Goal: Complete application form

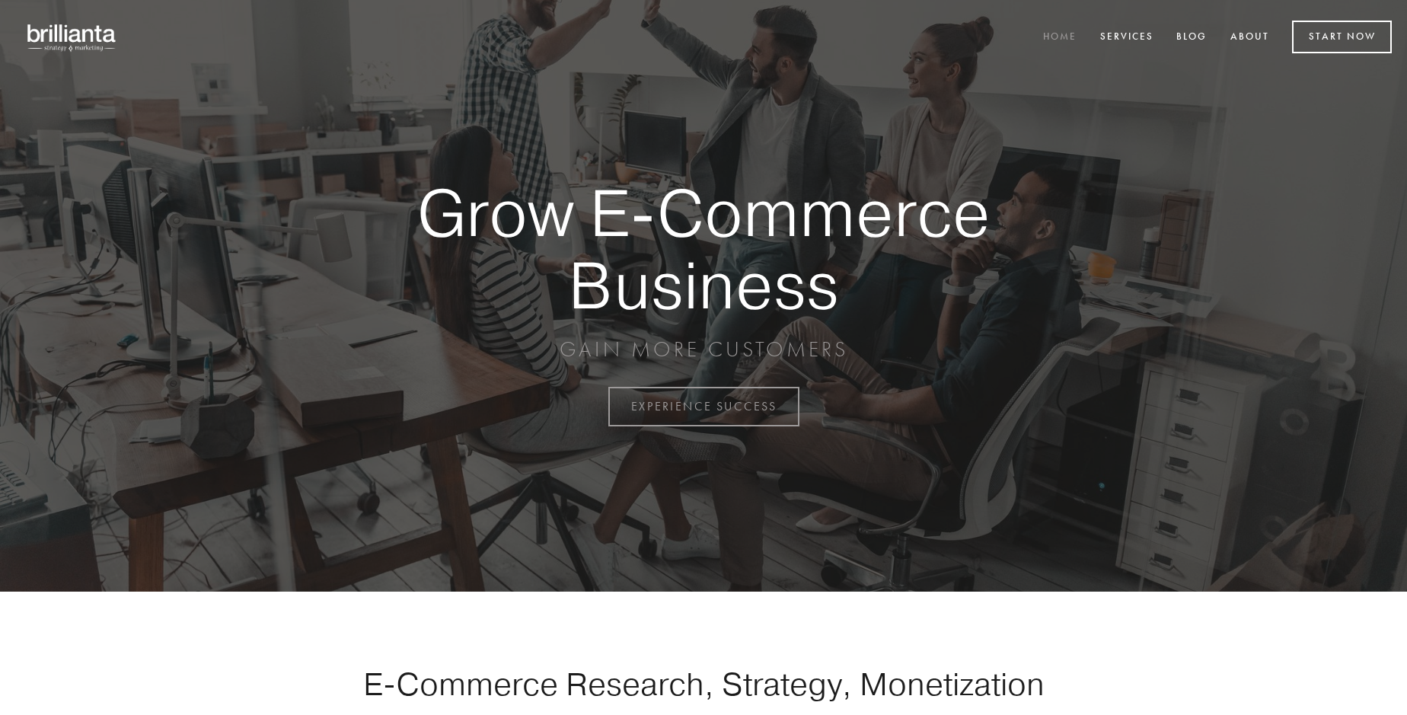
scroll to position [3991, 0]
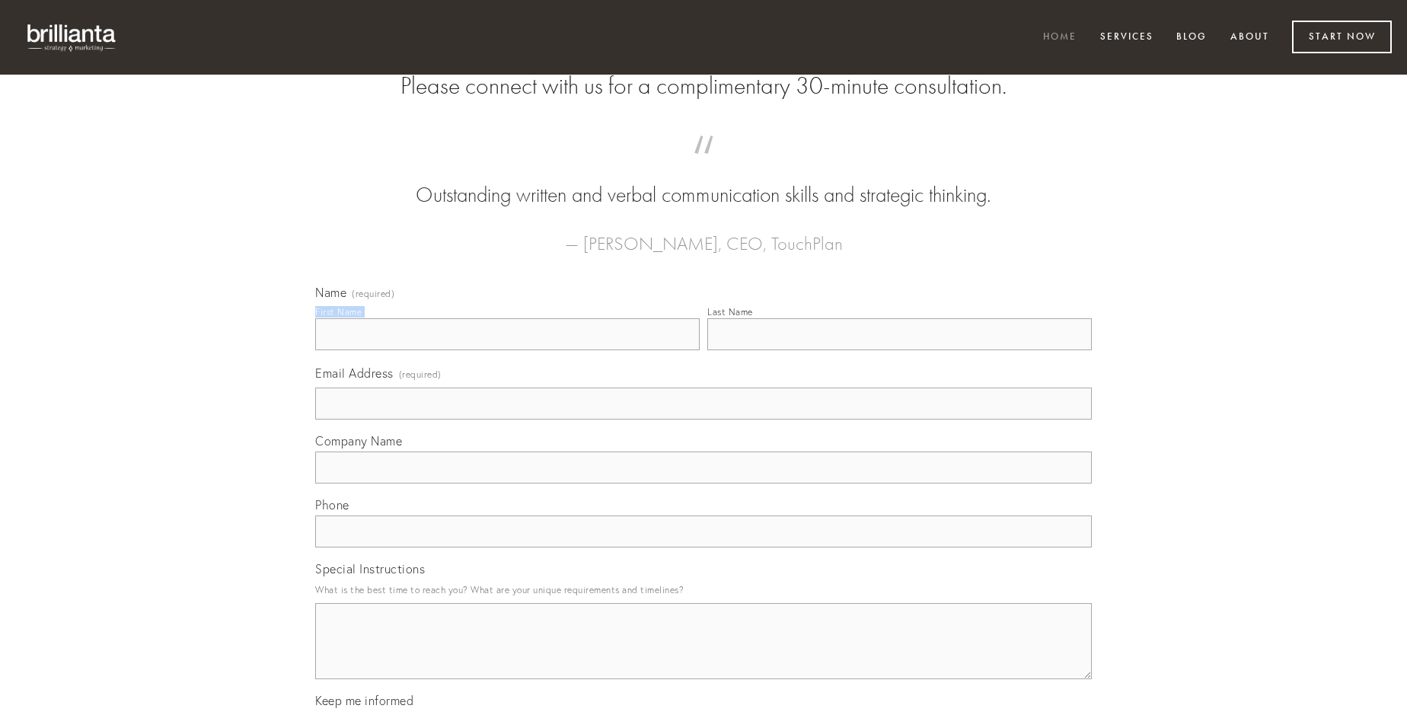
type input "[PERSON_NAME]"
click at [899, 350] on input "Last Name" at bounding box center [899, 334] width 385 height 32
type input "[PERSON_NAME]"
click at [704, 420] on input "Email Address (required)" at bounding box center [703, 404] width 777 height 32
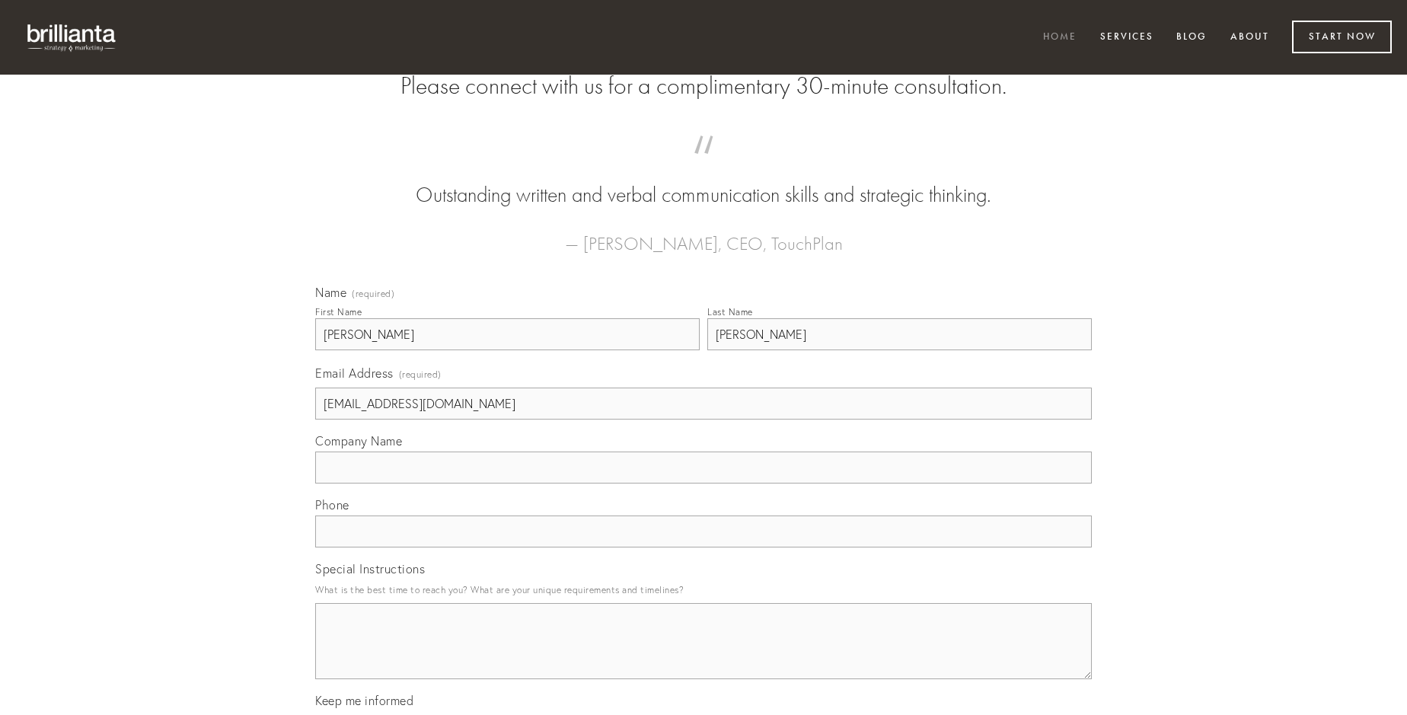
type input "[EMAIL_ADDRESS][DOMAIN_NAME]"
click at [704, 483] on input "Company Name" at bounding box center [703, 468] width 777 height 32
type input "fuga"
click at [704, 547] on input "text" at bounding box center [703, 531] width 777 height 32
click at [704, 655] on textarea "Special Instructions" at bounding box center [703, 641] width 777 height 76
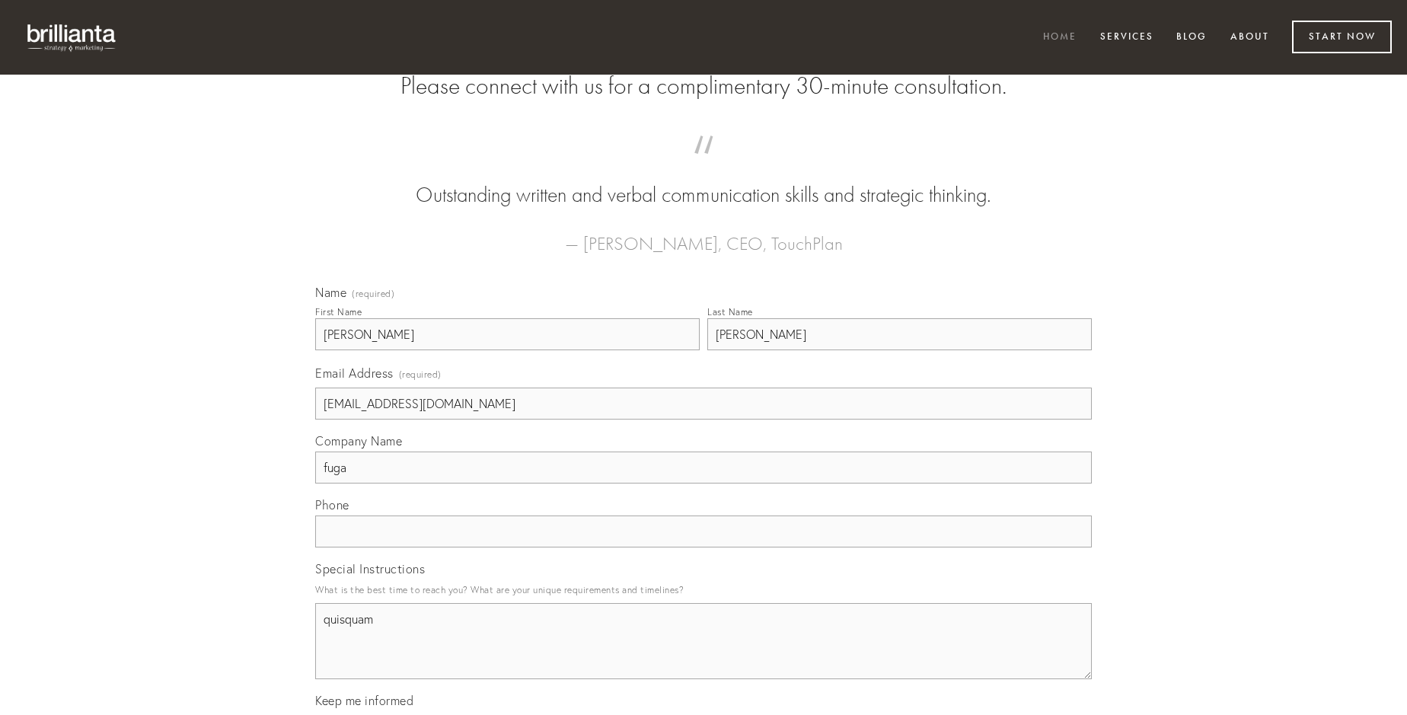
type textarea "quisquam"
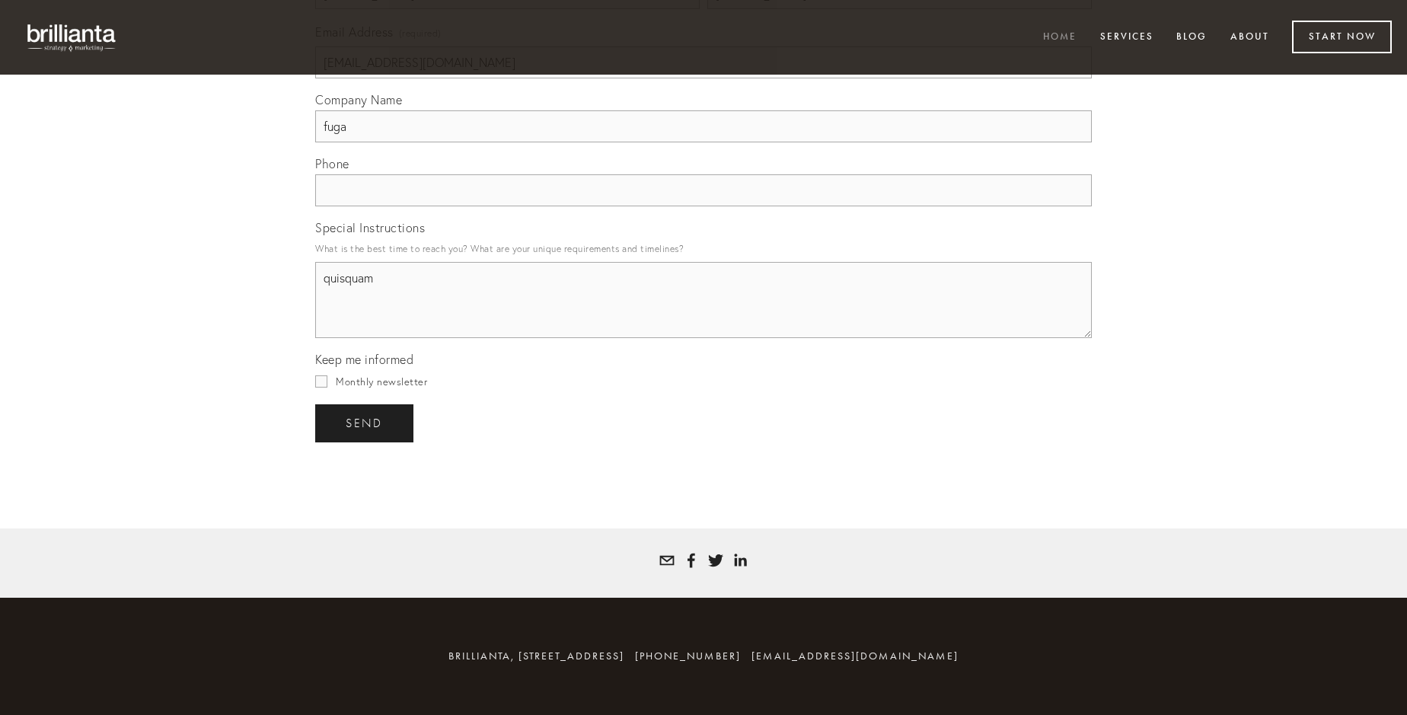
click at [365, 423] on span "send" at bounding box center [364, 423] width 37 height 14
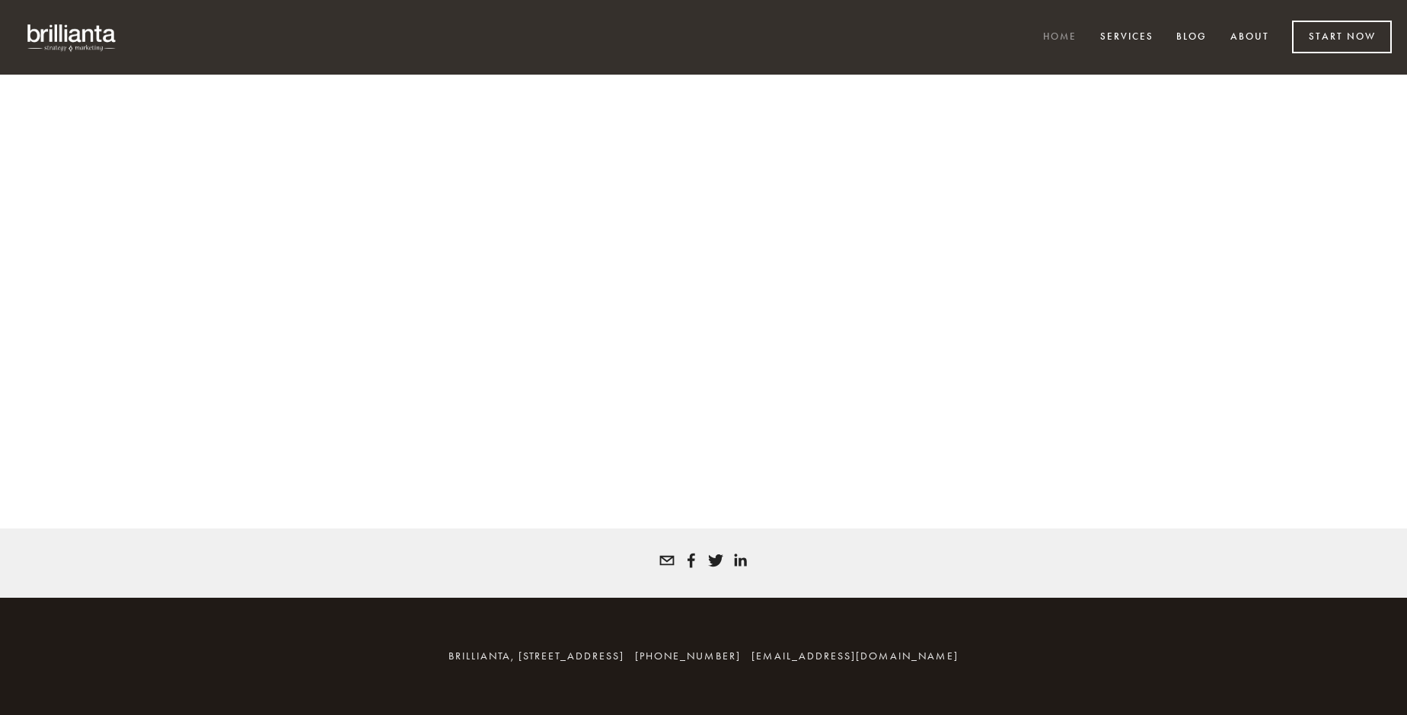
scroll to position [3971, 0]
